Goal: Information Seeking & Learning: Learn about a topic

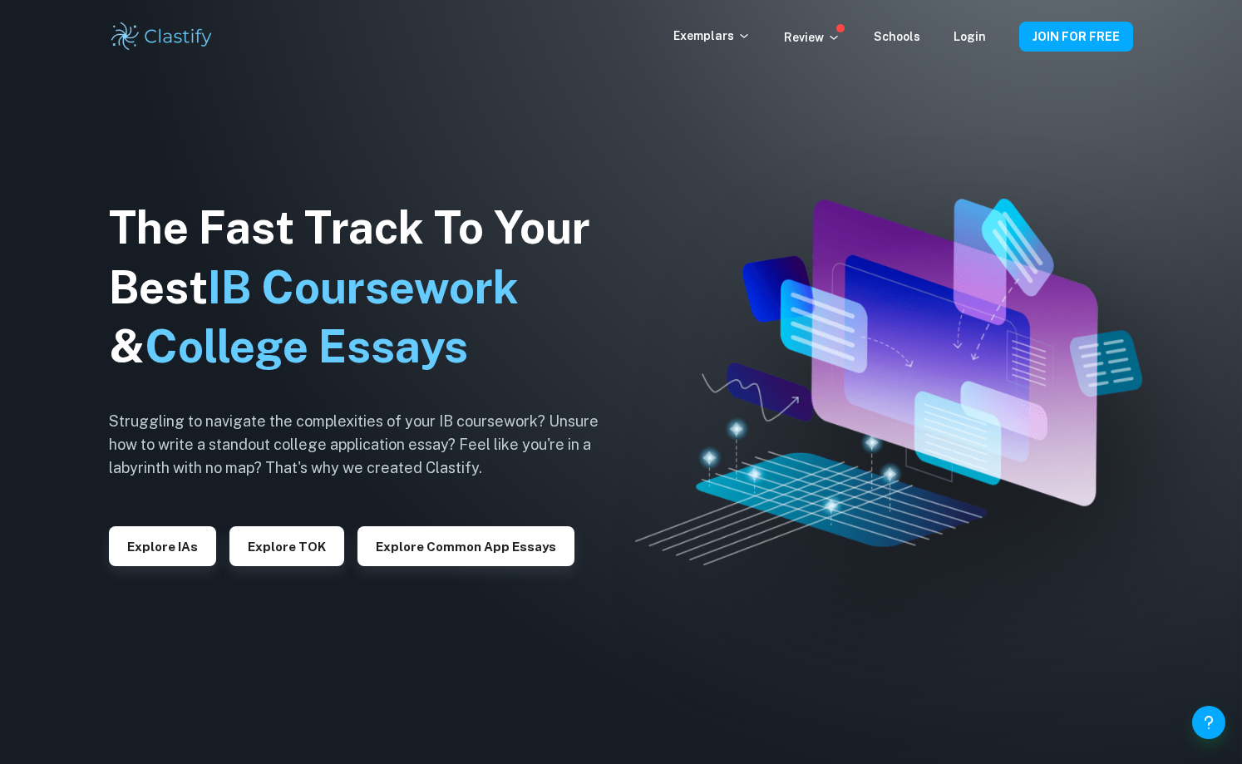
click at [726, 25] on div "Exemplars Review Schools Login JOIN FOR FREE" at bounding box center [621, 36] width 1064 height 33
click at [725, 47] on div "Exemplars Review Schools Login JOIN FOR FREE" at bounding box center [621, 36] width 1064 height 33
click at [788, 25] on div "Exemplars Review Schools Login JOIN FOR FREE" at bounding box center [621, 36] width 1064 height 33
click at [788, 47] on div "Exemplars Review Schools Login JOIN FOR FREE" at bounding box center [621, 36] width 1064 height 33
click at [788, 32] on link "Login" at bounding box center [969, 36] width 32 height 13
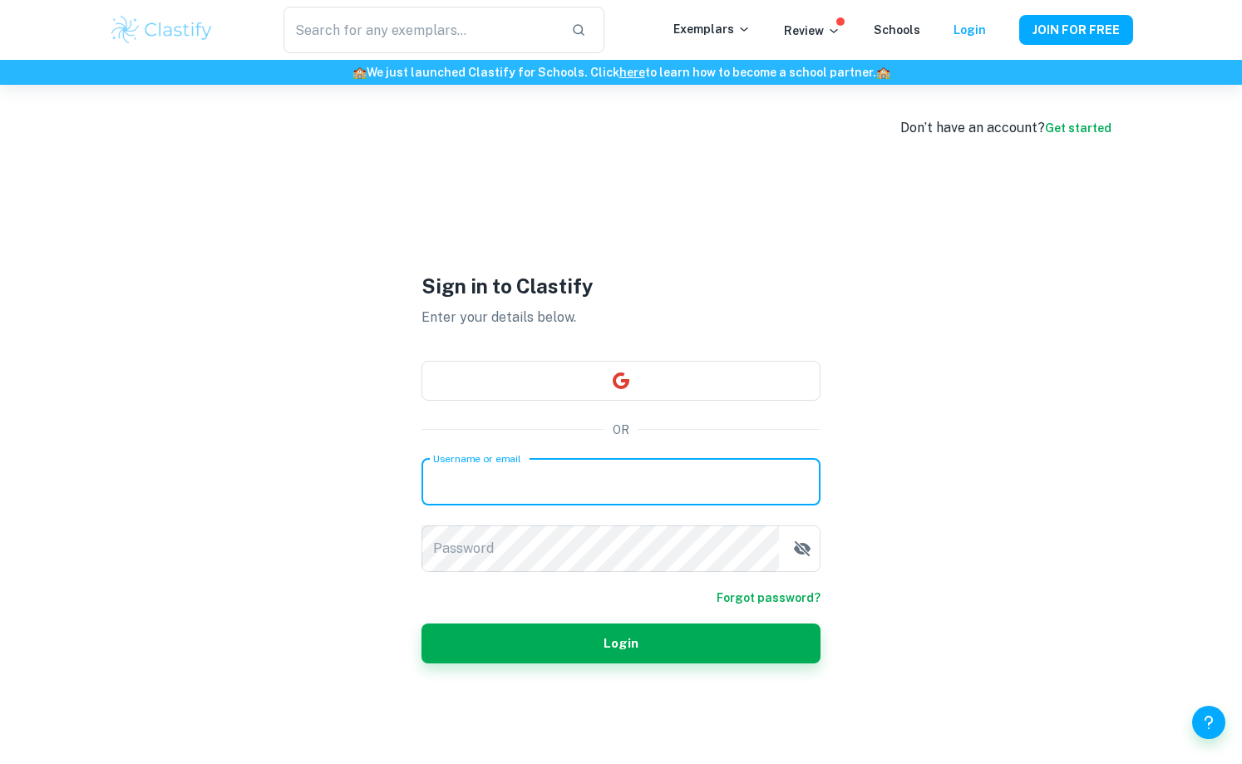
type input "[EMAIL_ADDRESS][DOMAIN_NAME]"
click at [621, 642] on button "Login" at bounding box center [620, 643] width 399 height 40
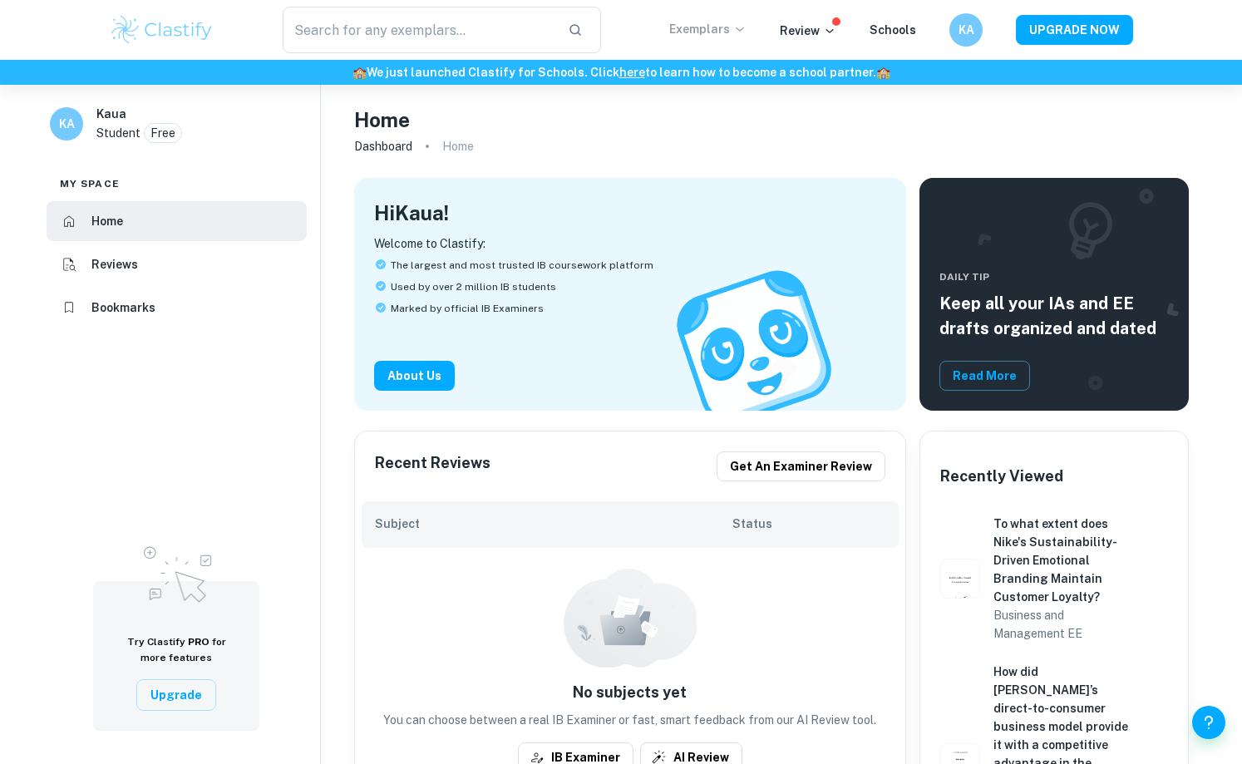
click at [731, 24] on p "Exemplars" at bounding box center [707, 29] width 77 height 18
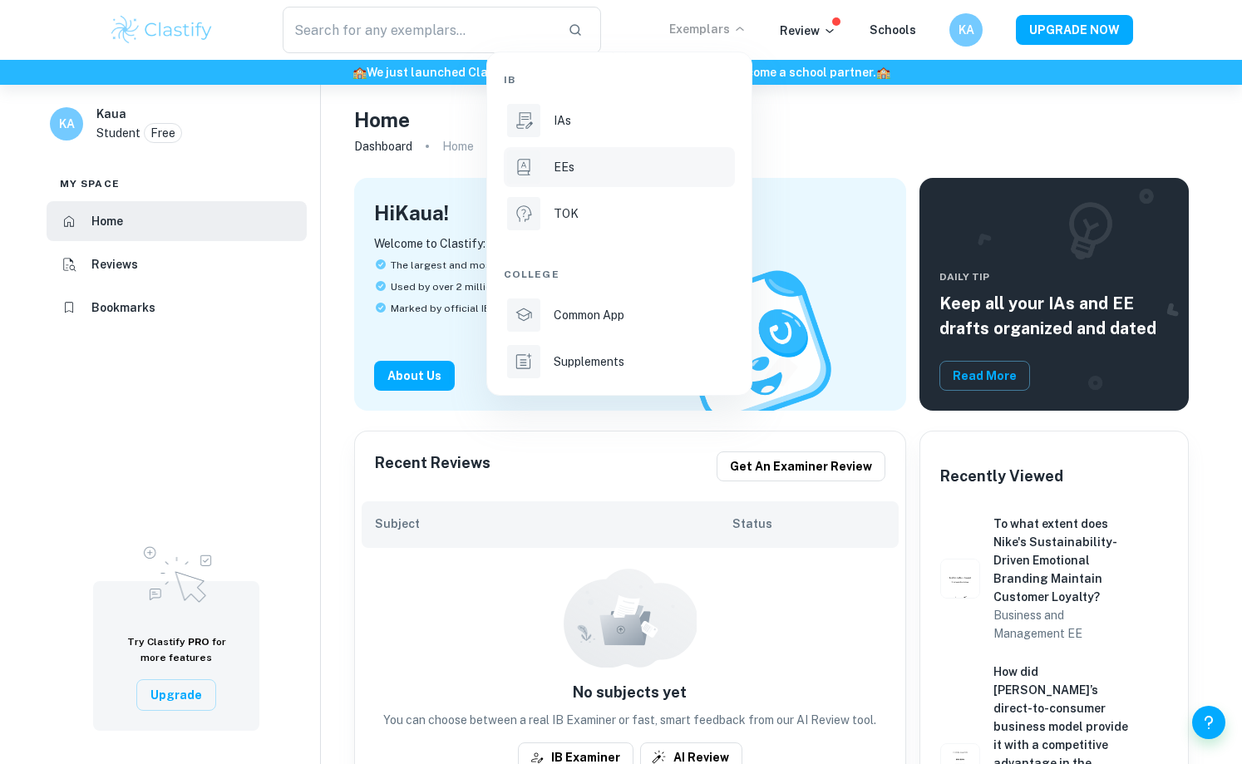
click at [610, 170] on div "EEs" at bounding box center [643, 167] width 178 height 18
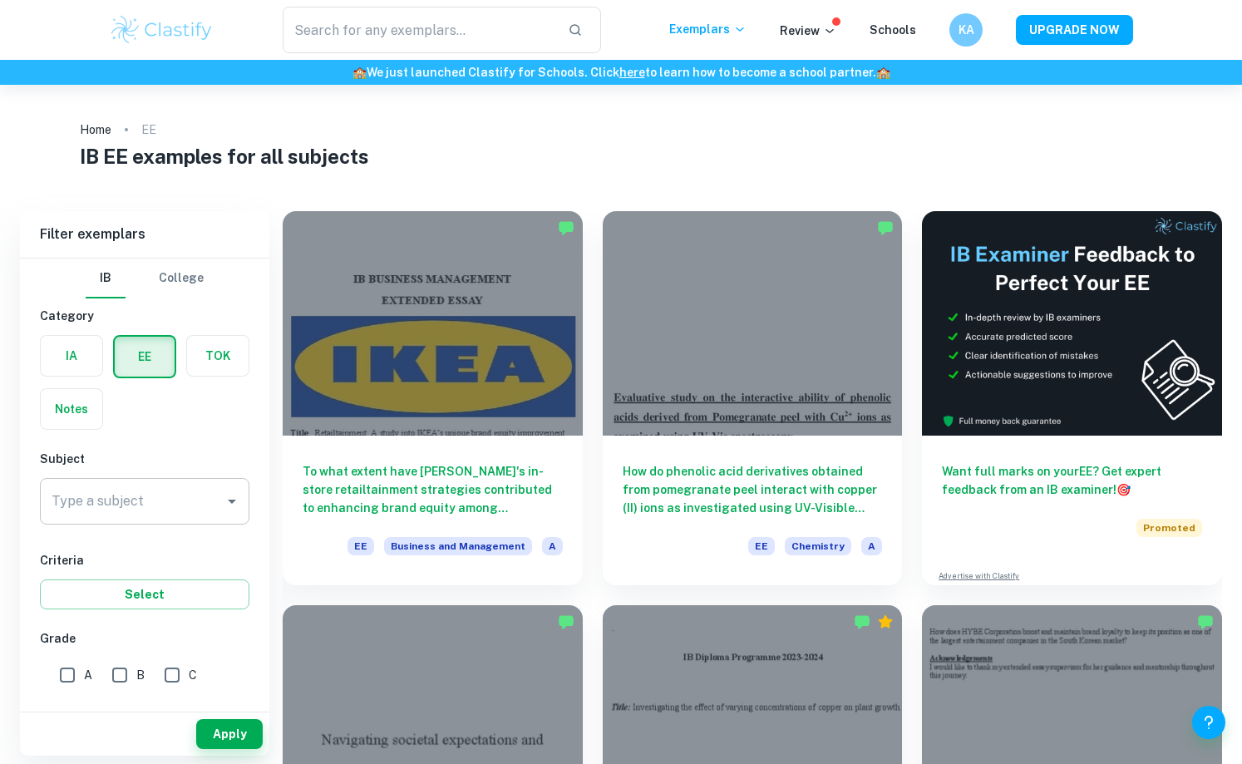
click at [135, 485] on div "Type a subject" at bounding box center [144, 501] width 209 height 47
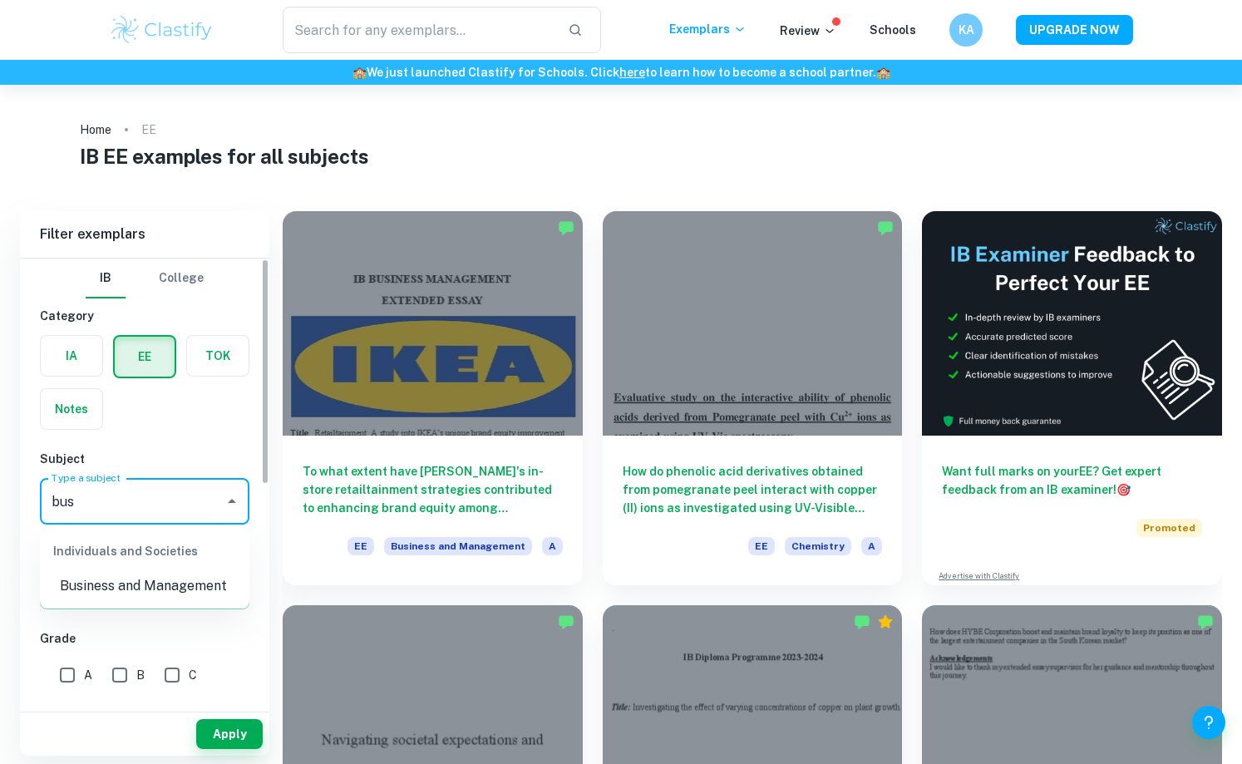
click at [139, 575] on li "Business and Management" at bounding box center [144, 586] width 209 height 30
type input "Business and Management"
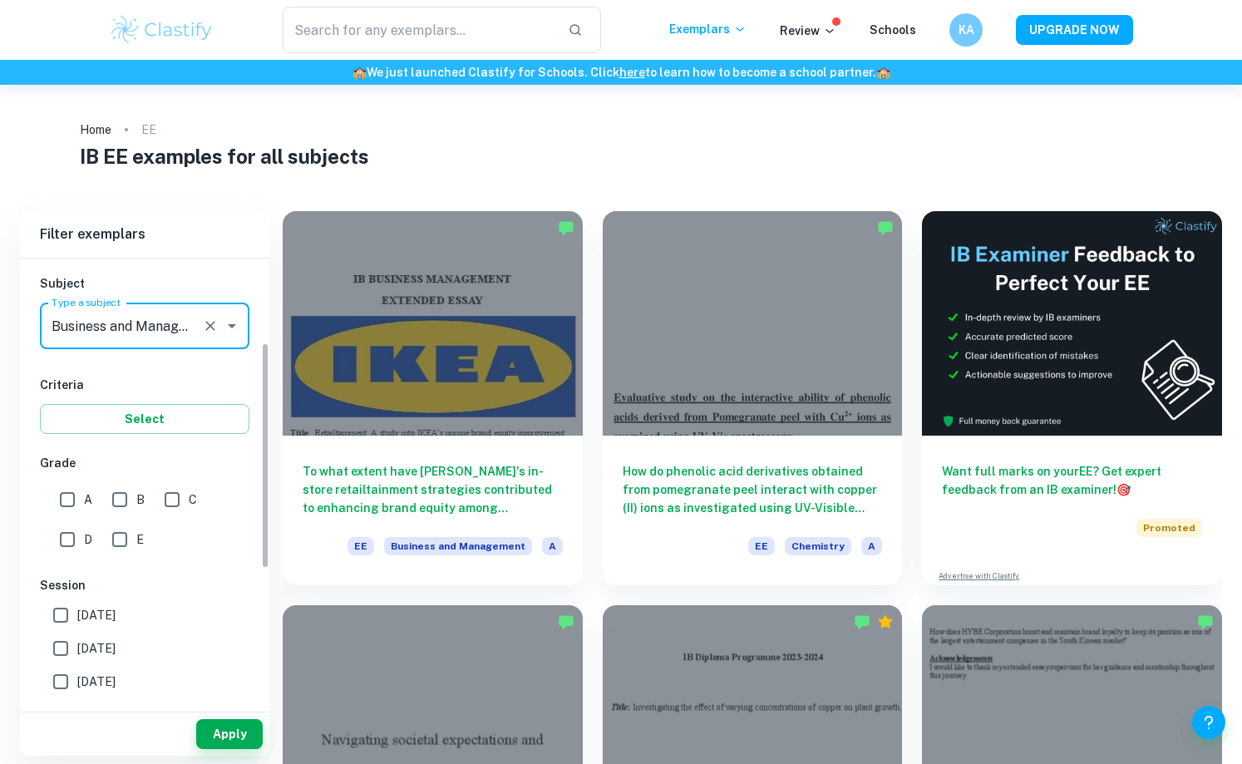
scroll to position [180, 0]
click at [73, 495] on input "A" at bounding box center [67, 495] width 33 height 33
checkbox input "true"
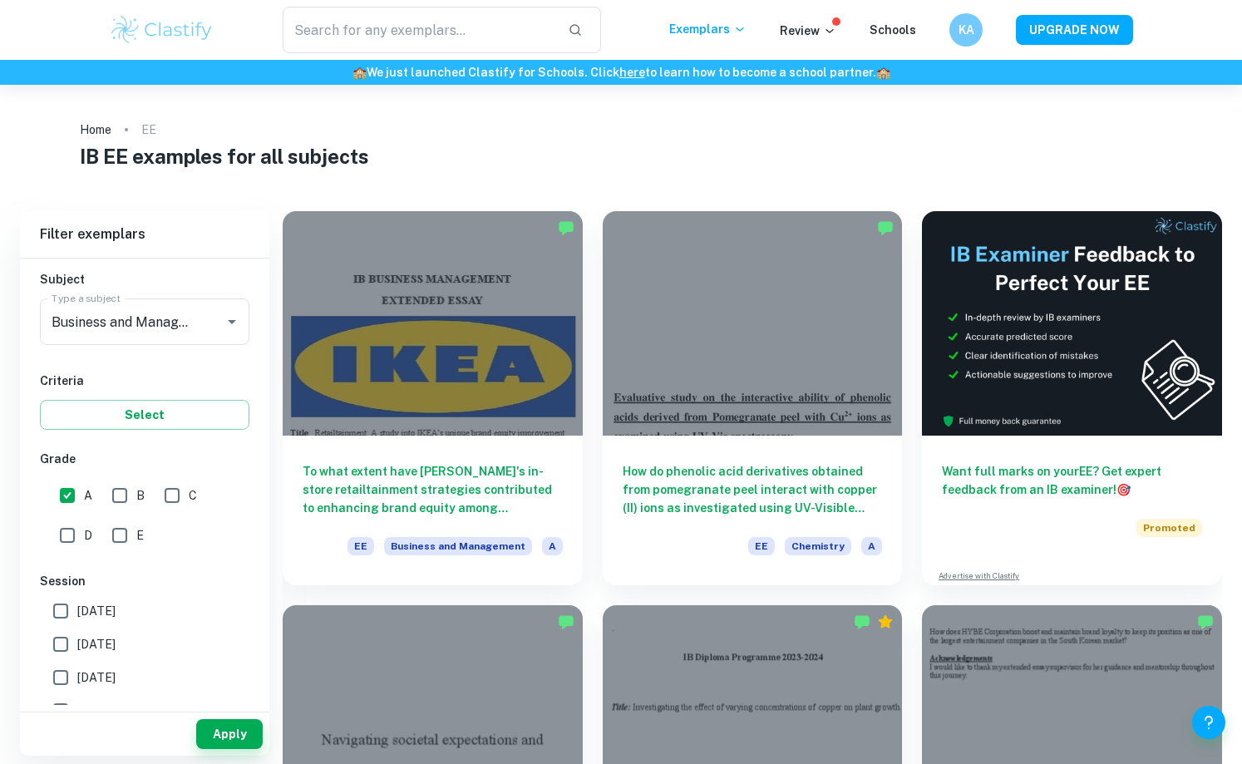
click at [125, 493] on input "B" at bounding box center [119, 495] width 33 height 33
checkbox input "true"
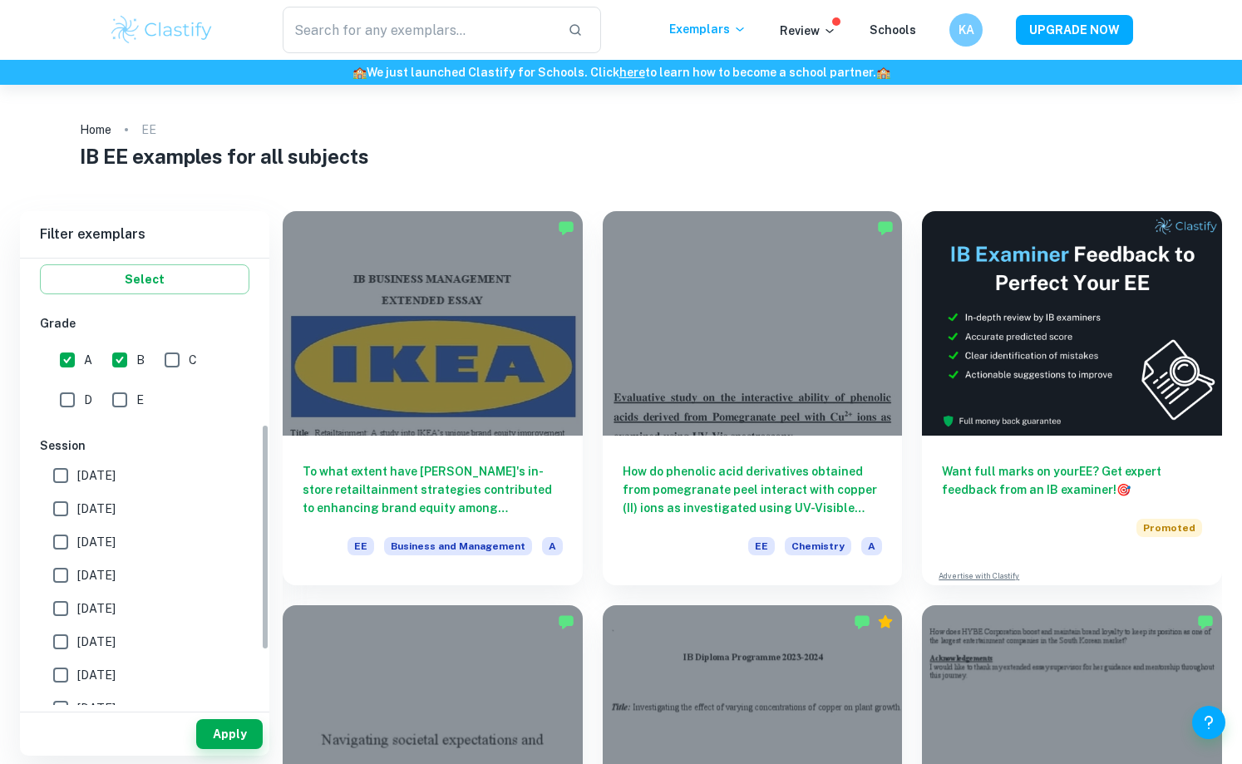
scroll to position [328, 0]
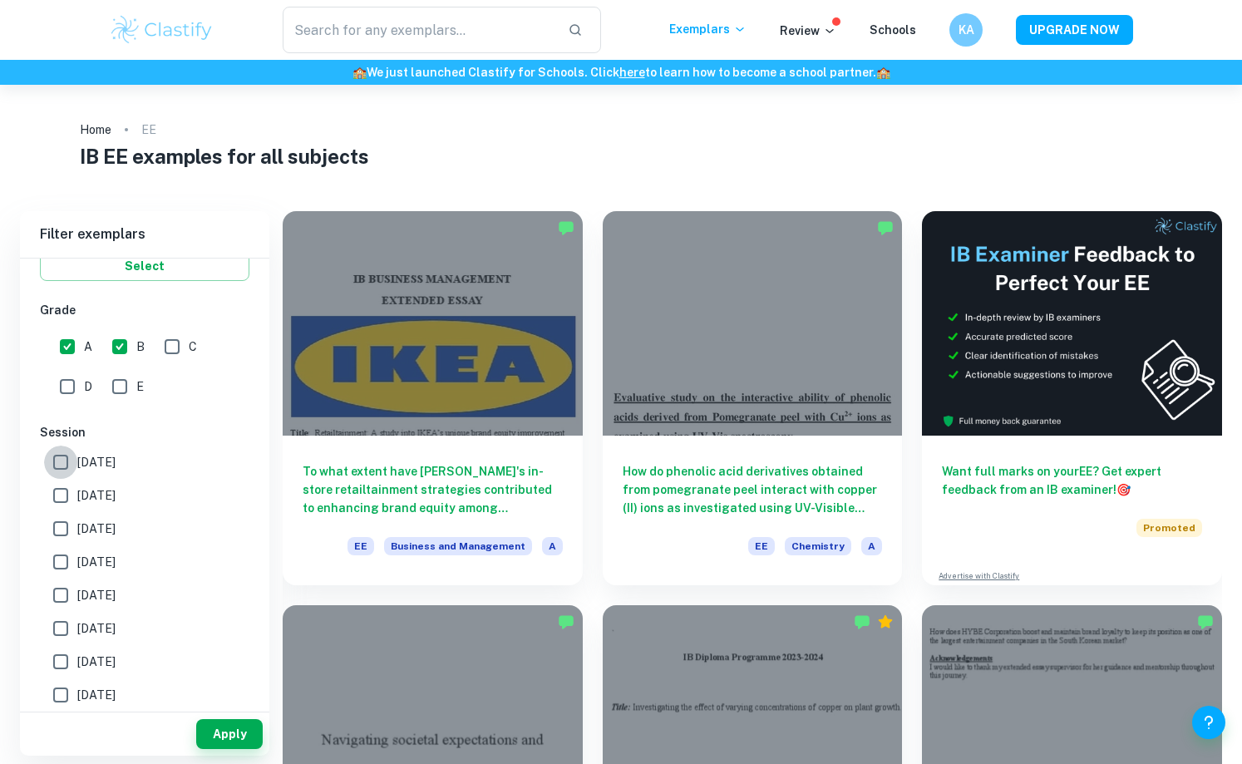
click at [69, 465] on input "[DATE]" at bounding box center [60, 461] width 33 height 33
checkbox input "true"
click at [64, 483] on input "[DATE]" at bounding box center [60, 495] width 33 height 33
checkbox input "true"
click at [66, 569] on input "[DATE]" at bounding box center [60, 561] width 33 height 33
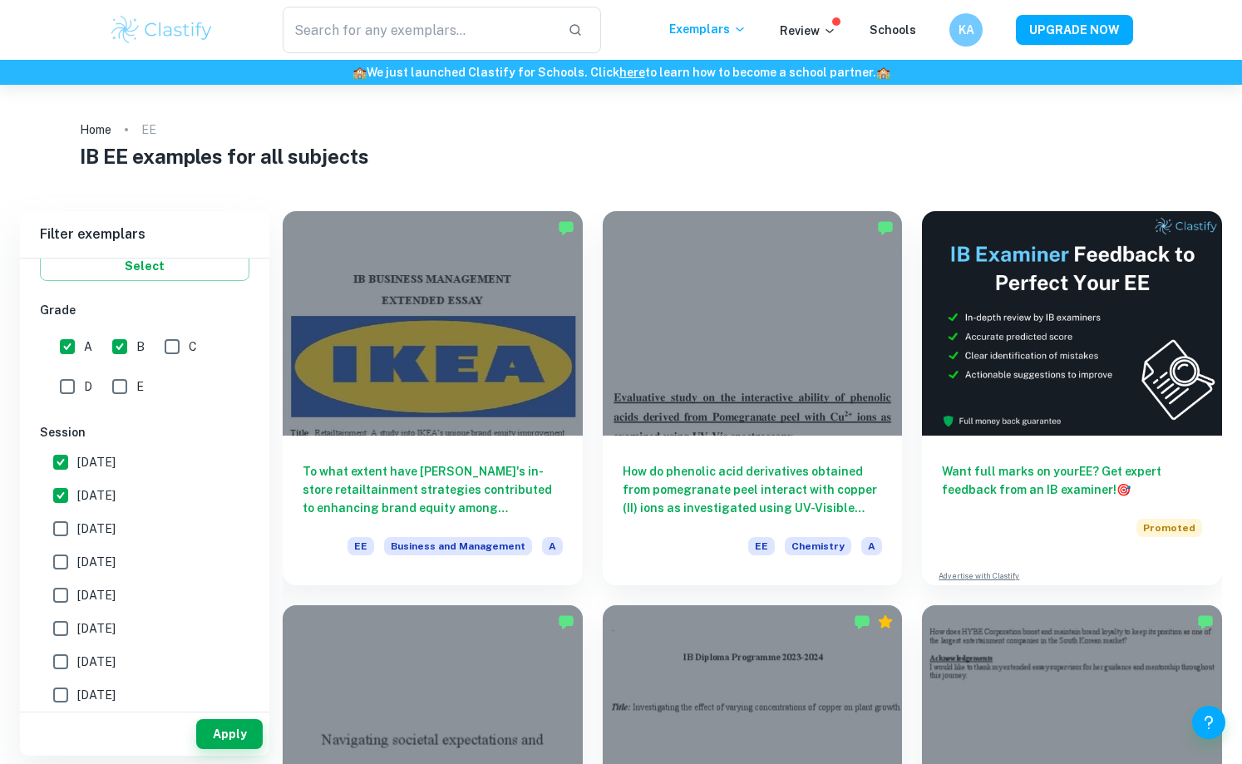
checkbox input "true"
click at [64, 619] on input "[DATE]" at bounding box center [60, 628] width 33 height 33
checkbox input "true"
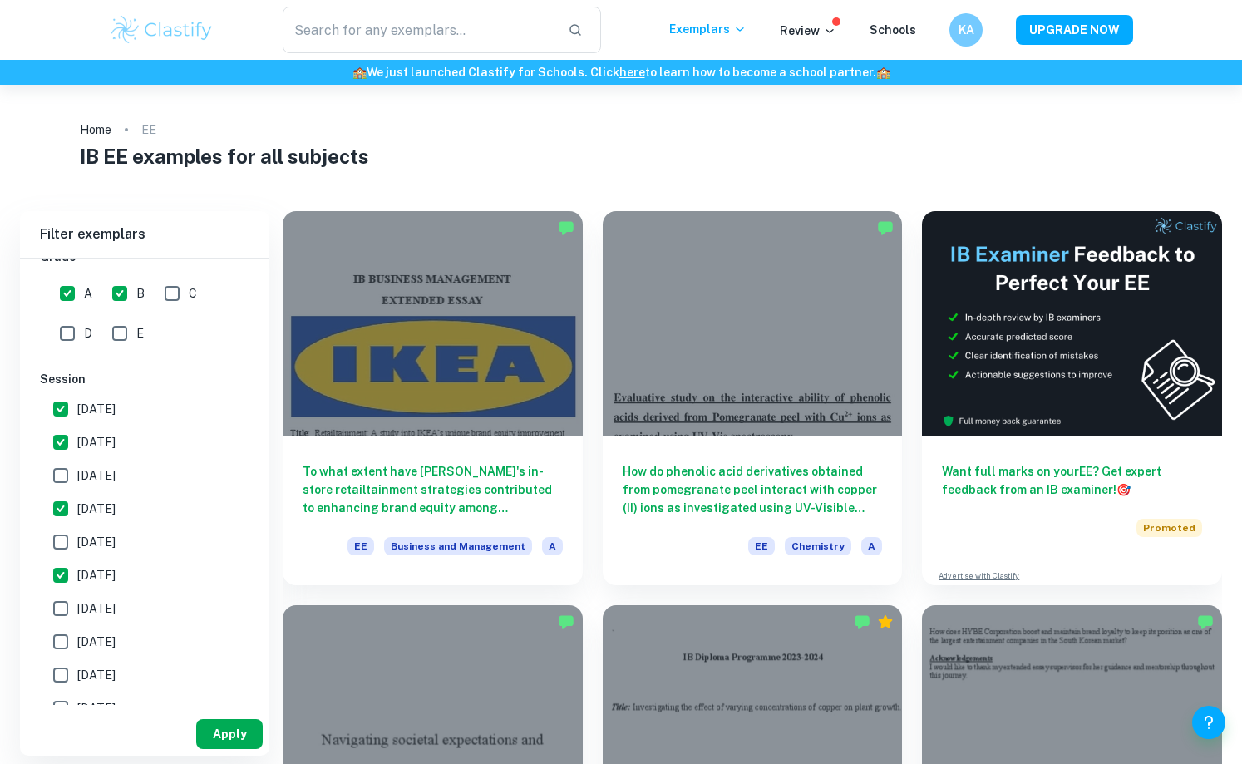
click at [214, 735] on button "Apply" at bounding box center [229, 734] width 66 height 30
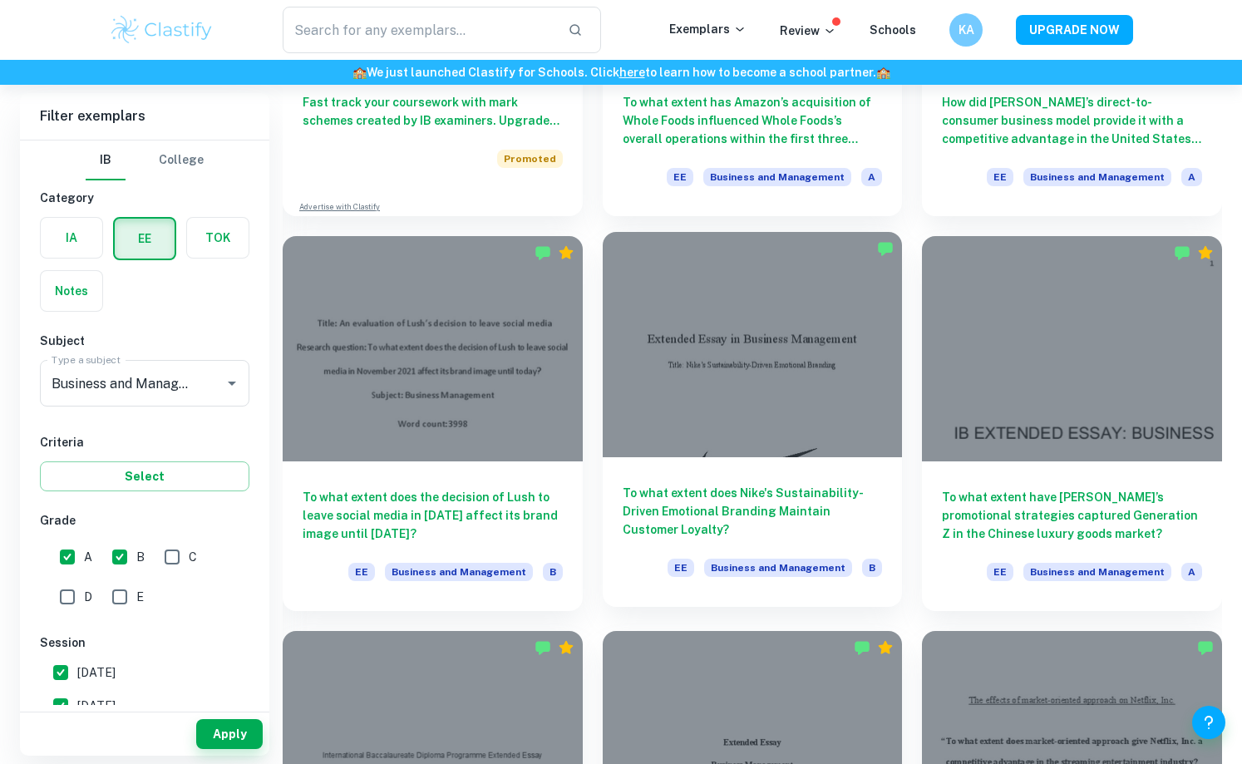
scroll to position [1173, 0]
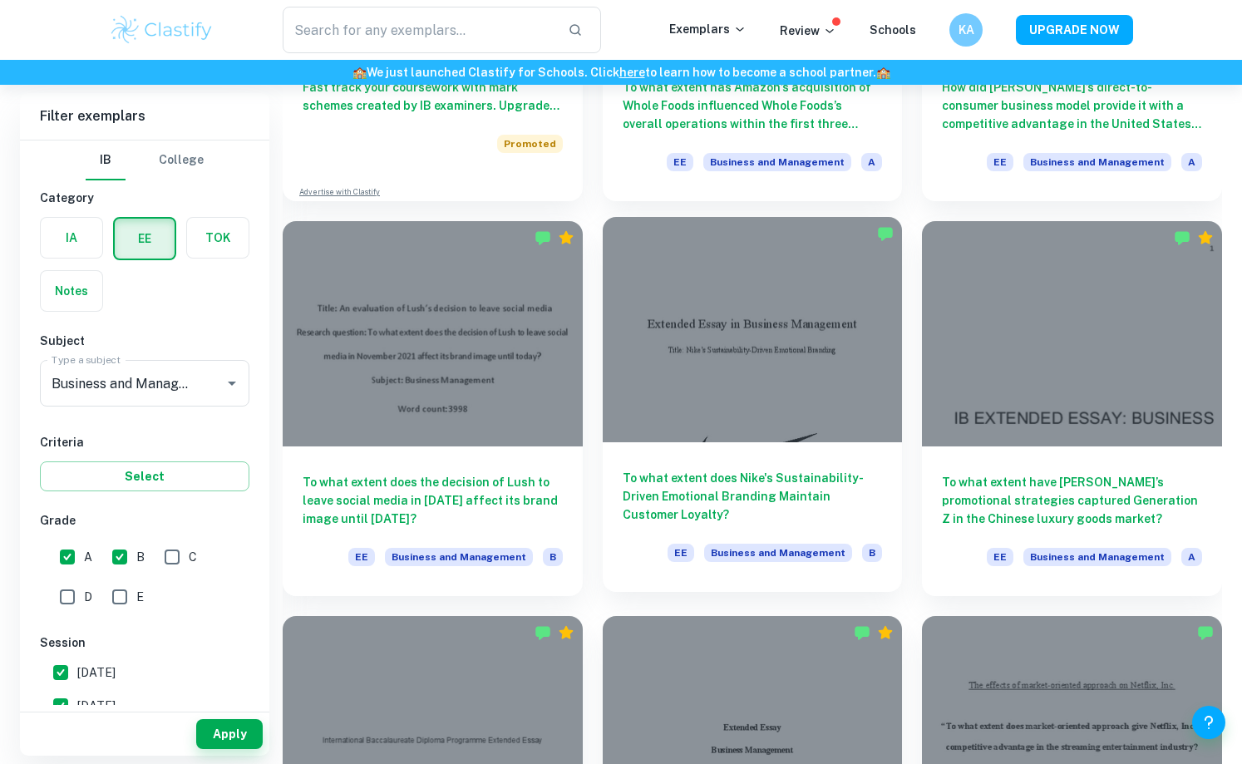
click at [726, 406] on div at bounding box center [753, 329] width 300 height 224
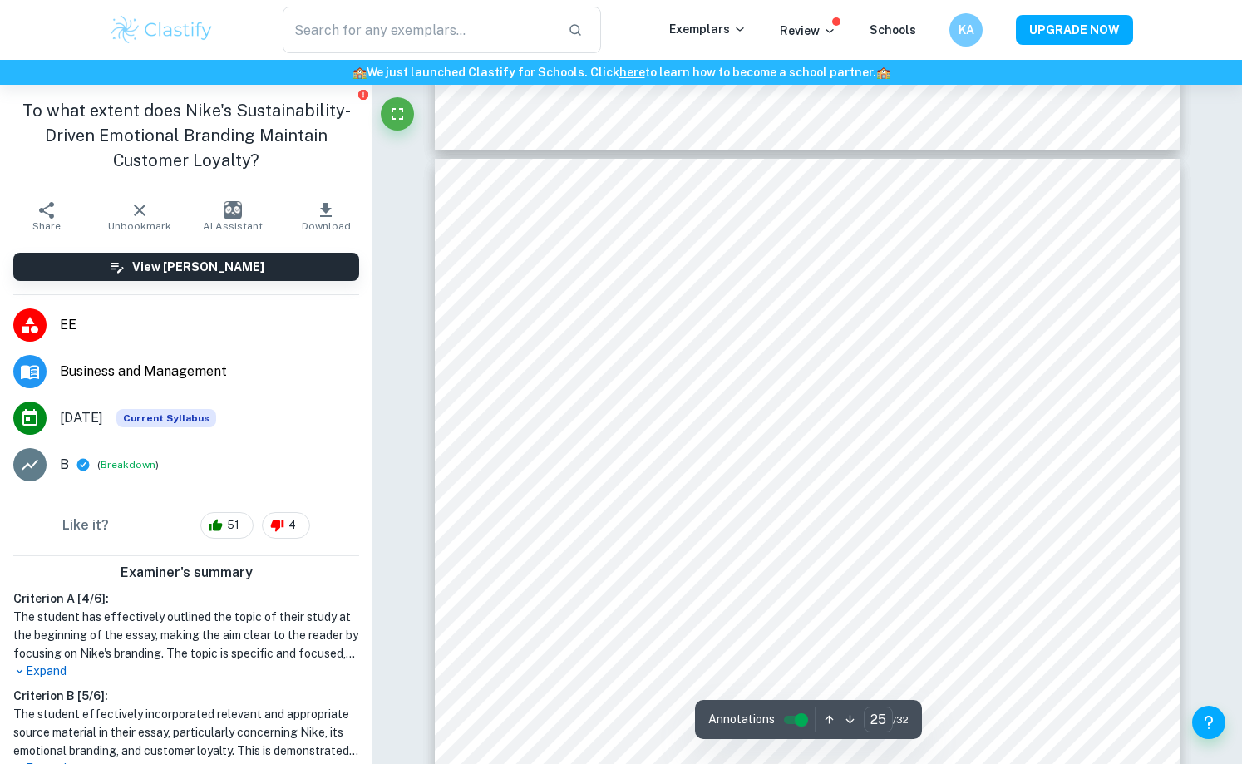
scroll to position [26003, 0]
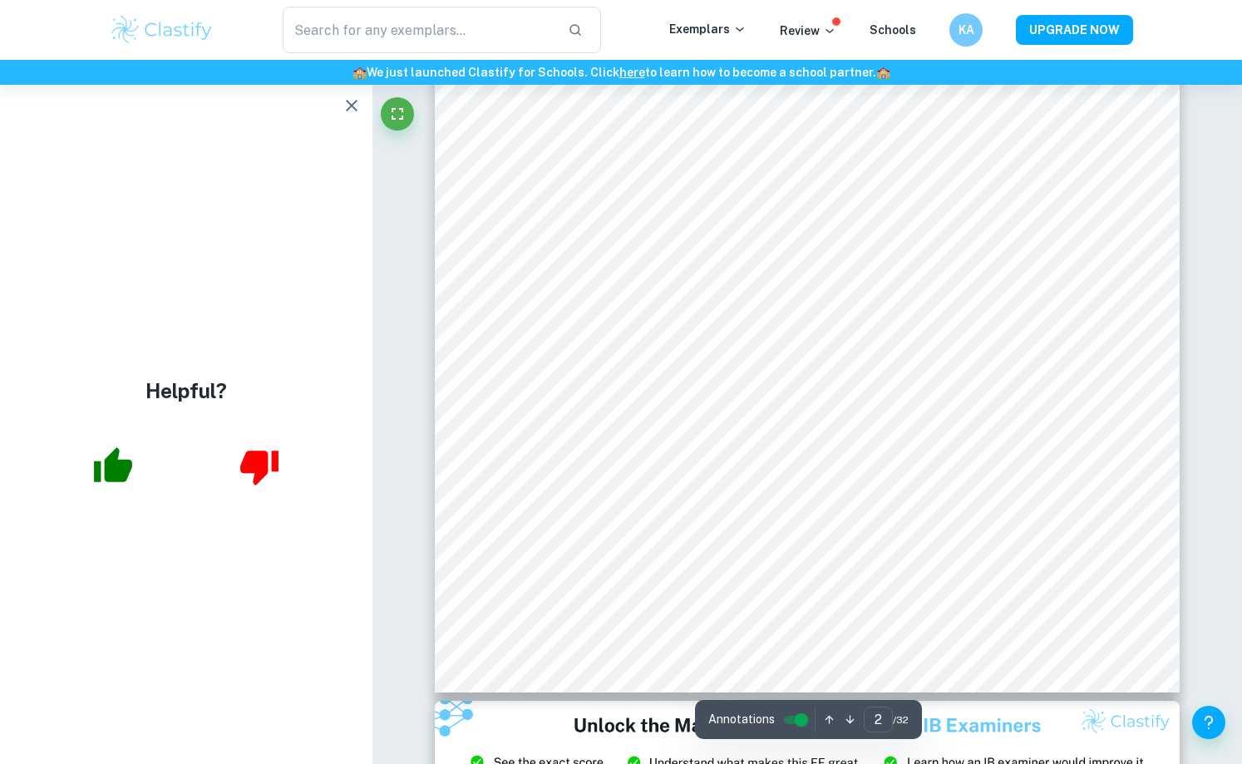
type input "1"
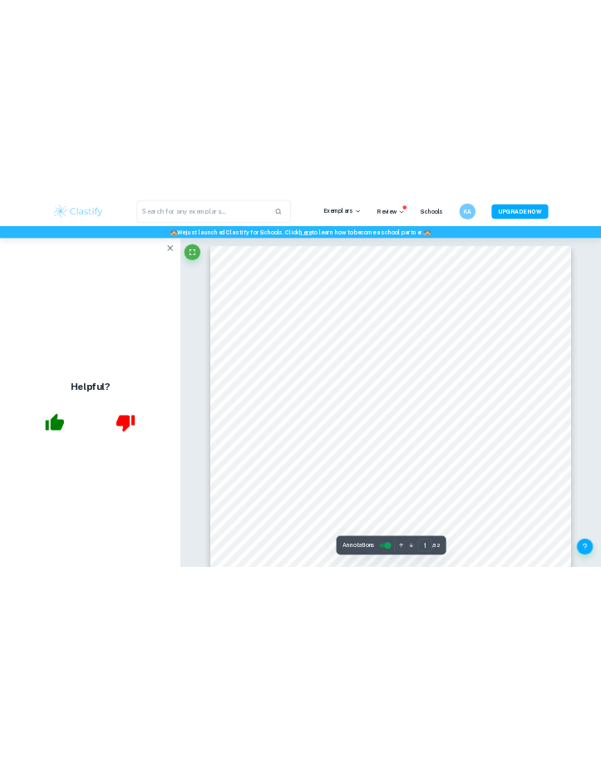
scroll to position [0, 0]
